Goal: Information Seeking & Learning: Find specific page/section

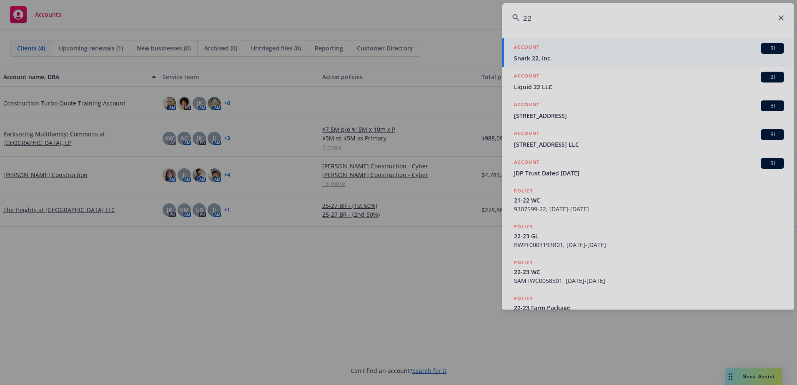
type input "2"
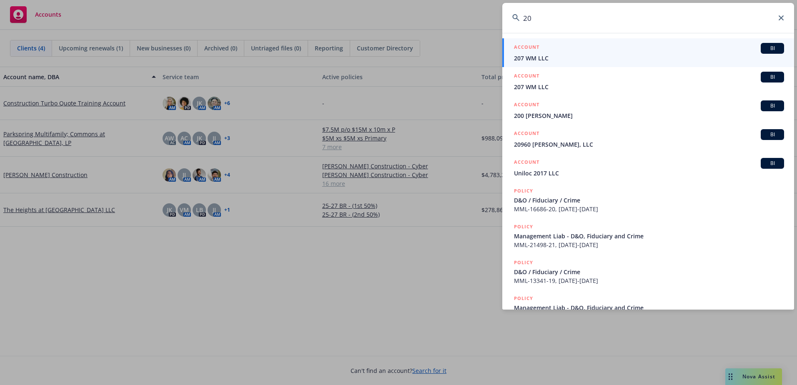
click at [549, 14] on input "20" at bounding box center [648, 18] width 292 height 30
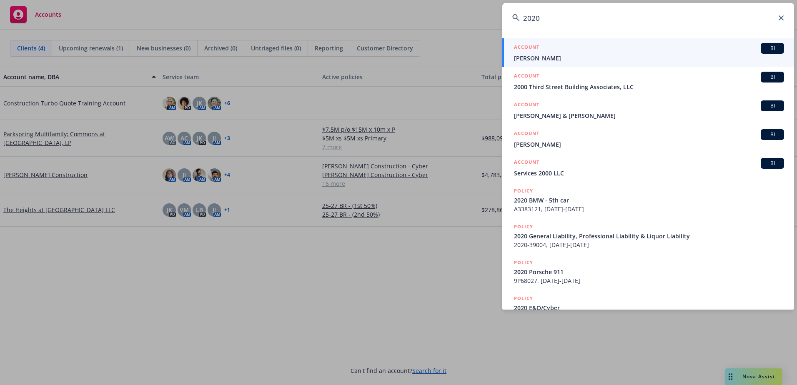
click at [593, 17] on input "2020" at bounding box center [648, 18] width 292 height 30
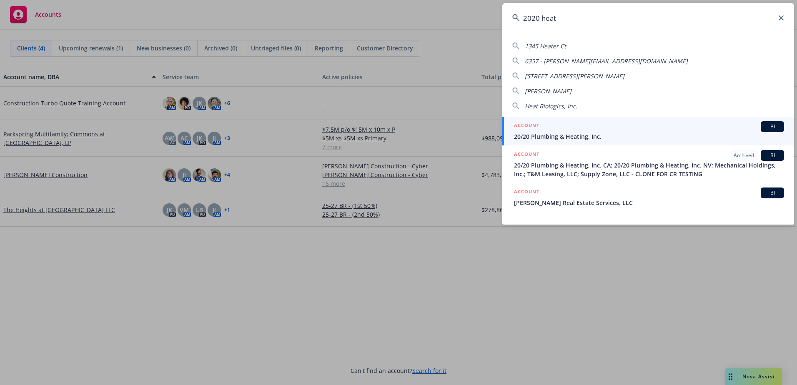
type input "2020 heat"
click at [581, 135] on span "20/20 Plumbing & Heating, Inc." at bounding box center [649, 136] width 270 height 9
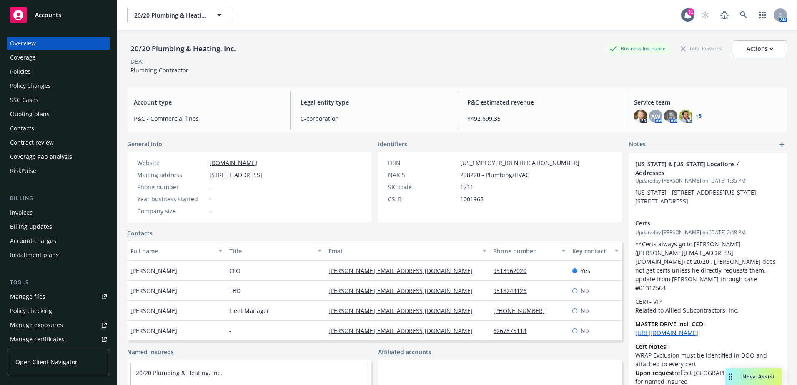
click at [42, 293] on div "Manage files" at bounding box center [27, 296] width 35 height 13
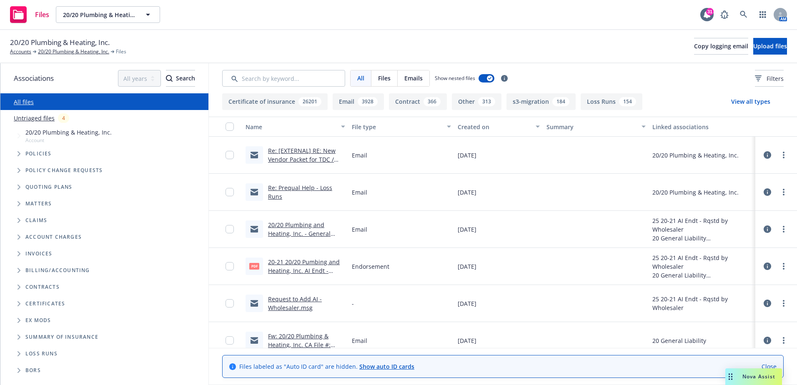
click at [385, 80] on span "Files" at bounding box center [384, 78] width 12 height 9
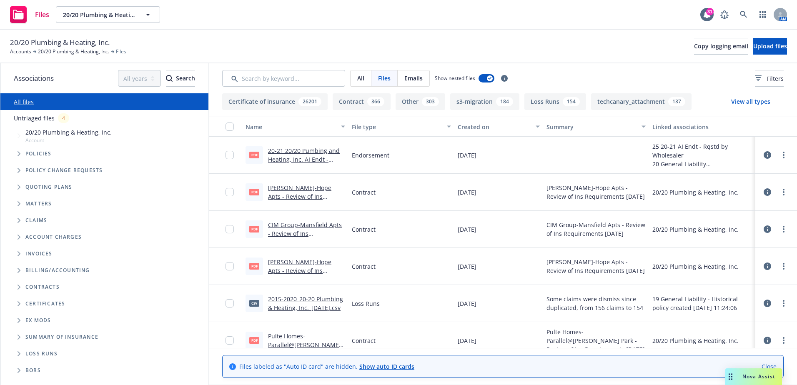
click at [315, 198] on link "[PERSON_NAME]-Hope Apts - Review of Ins Requirements [DATE].pdf" at bounding box center [303, 196] width 71 height 25
click at [322, 232] on link "CIM Group-Mansfield Apts - Review of Ins Requirements [DATE].pdf" at bounding box center [305, 233] width 74 height 25
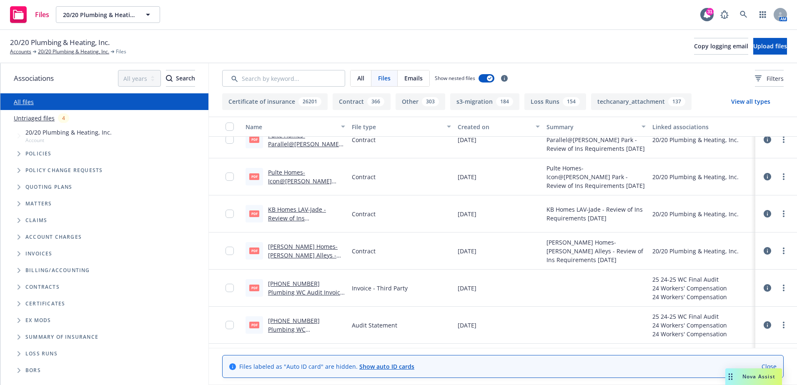
scroll to position [208, 0]
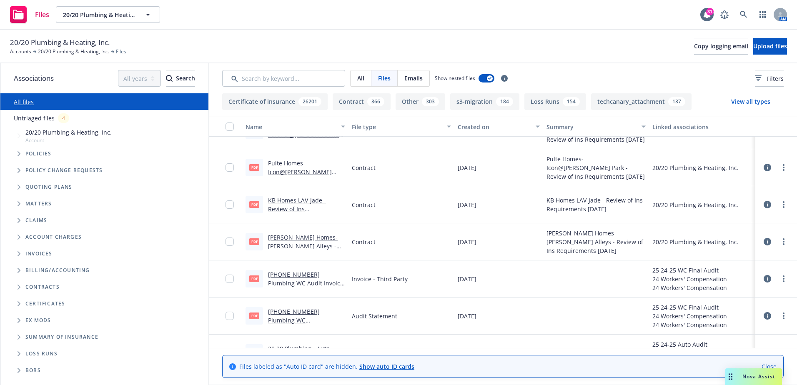
click at [279, 210] on link "KB Homes LAV-Jade - Review of Ins Requirements [DATE].pdf" at bounding box center [303, 208] width 71 height 25
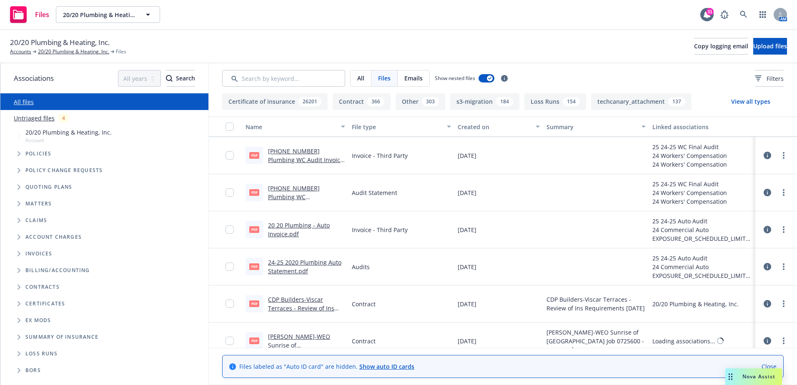
scroll to position [333, 0]
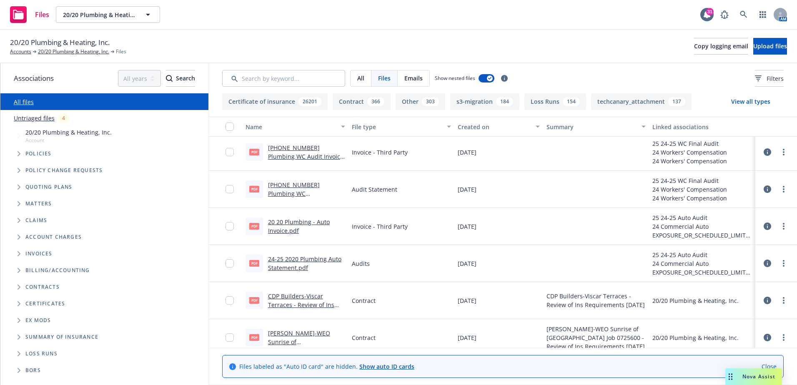
click at [313, 306] on link "CDP Builders-Viscar Terraces - Review of Ins Requirements [DATE].pdf" at bounding box center [303, 304] width 71 height 25
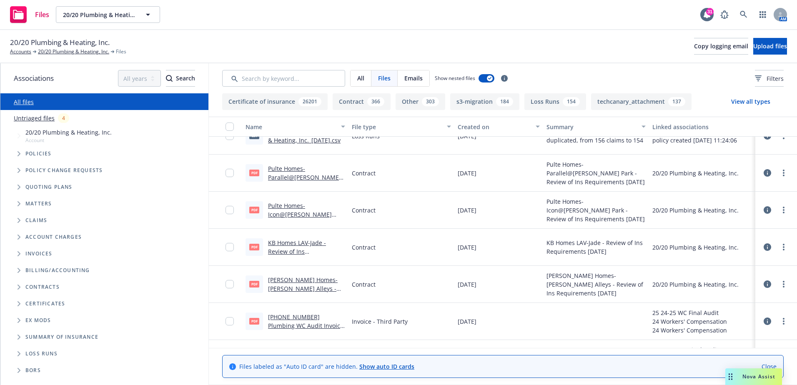
scroll to position [0, 0]
